Goal: Browse casually

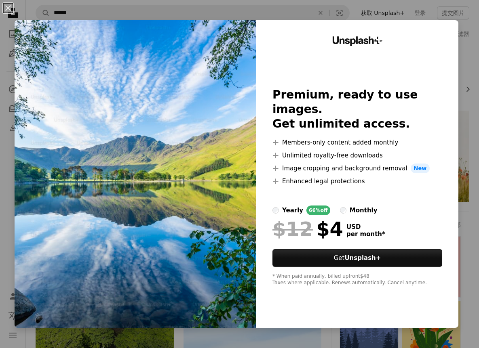
scroll to position [507, 0]
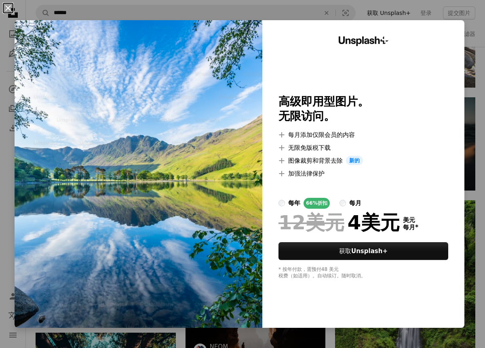
click at [8, 8] on button "An X shape" at bounding box center [8, 8] width 10 height 10
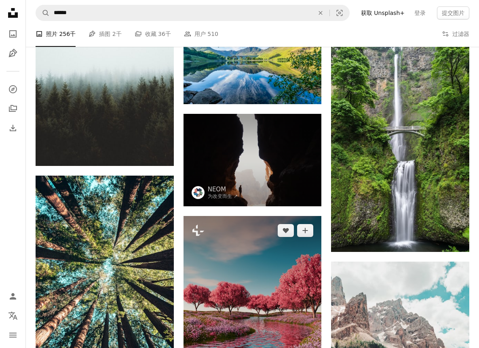
scroll to position [780, 0]
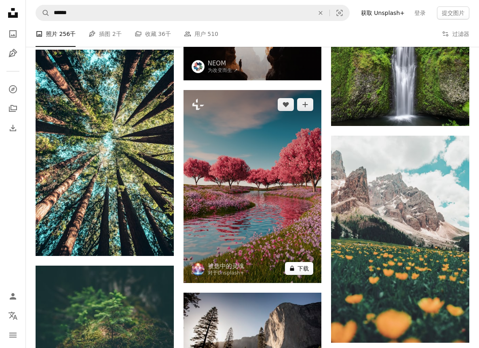
click at [292, 265] on icon "A lock" at bounding box center [292, 268] width 6 height 6
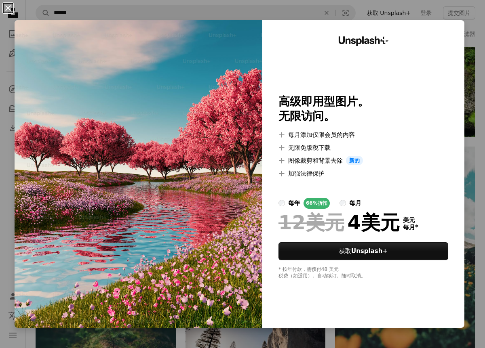
click at [5, 6] on button "An X shape" at bounding box center [8, 8] width 10 height 10
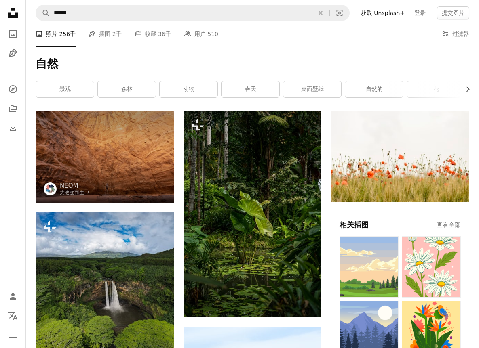
click at [12, 15] on icon at bounding box center [13, 13] width 10 height 10
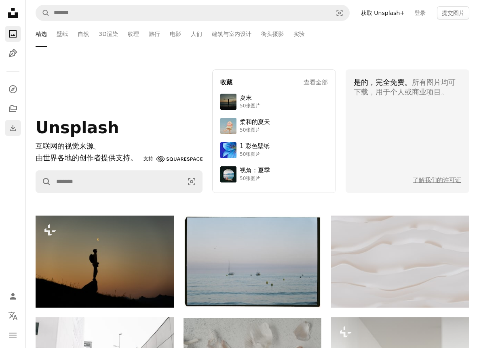
click at [14, 130] on icon "Download" at bounding box center [13, 128] width 10 height 10
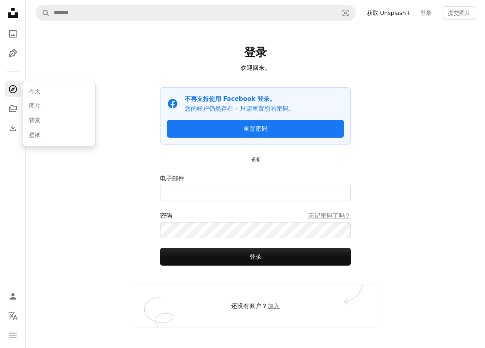
click at [13, 94] on icon "A compass" at bounding box center [13, 89] width 10 height 10
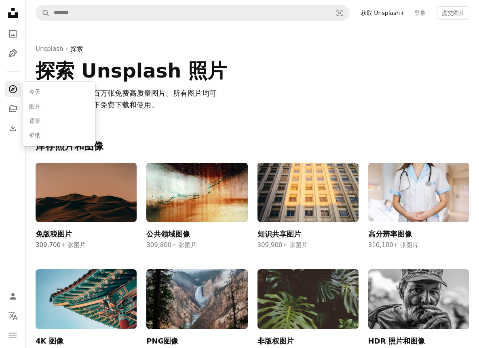
scroll to position [5, 0]
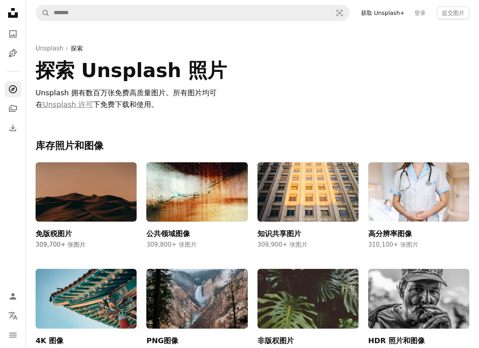
click at [70, 208] on img at bounding box center [86, 192] width 101 height 60
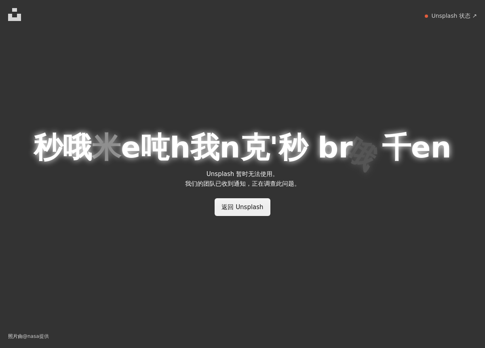
click at [242, 209] on font "返回 Unsplash" at bounding box center [242, 207] width 42 height 7
